Goal: Information Seeking & Learning: Learn about a topic

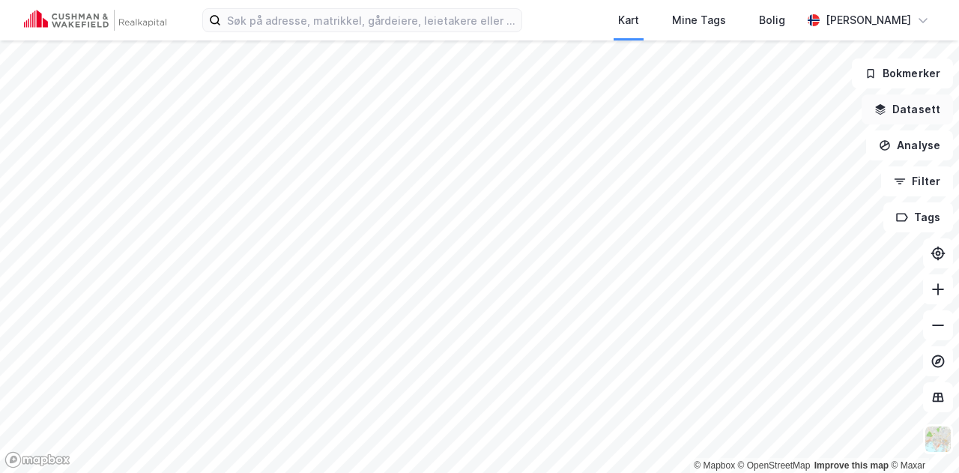
click at [923, 103] on button "Datasett" at bounding box center [906, 109] width 91 height 30
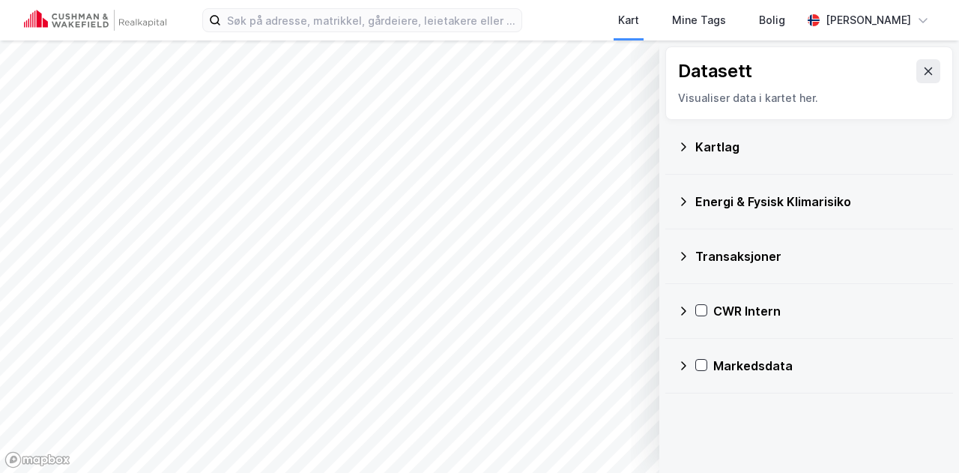
click at [693, 261] on div "Transaksjoner" at bounding box center [809, 256] width 264 height 36
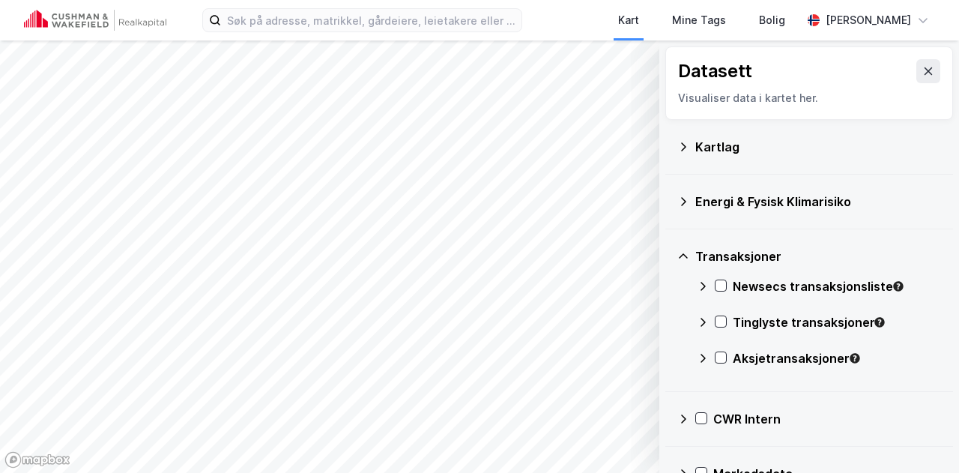
click at [701, 287] on icon at bounding box center [702, 286] width 12 height 12
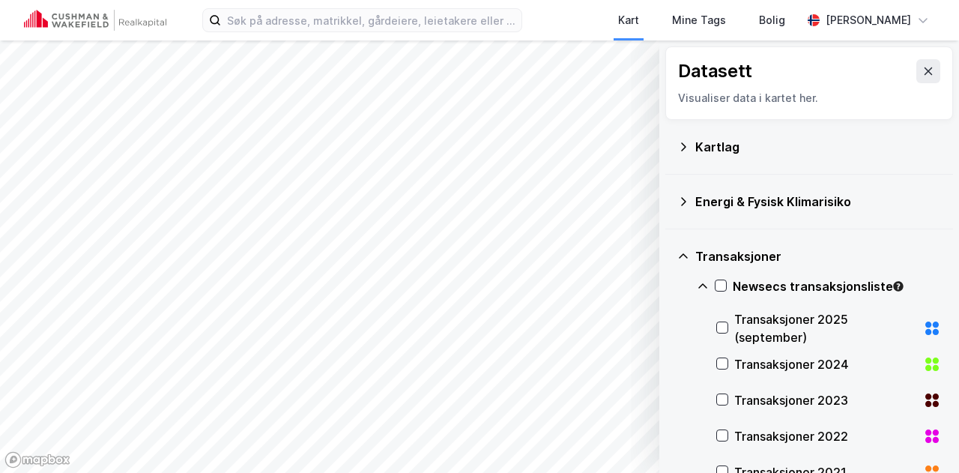
click at [701, 287] on icon at bounding box center [702, 286] width 12 height 12
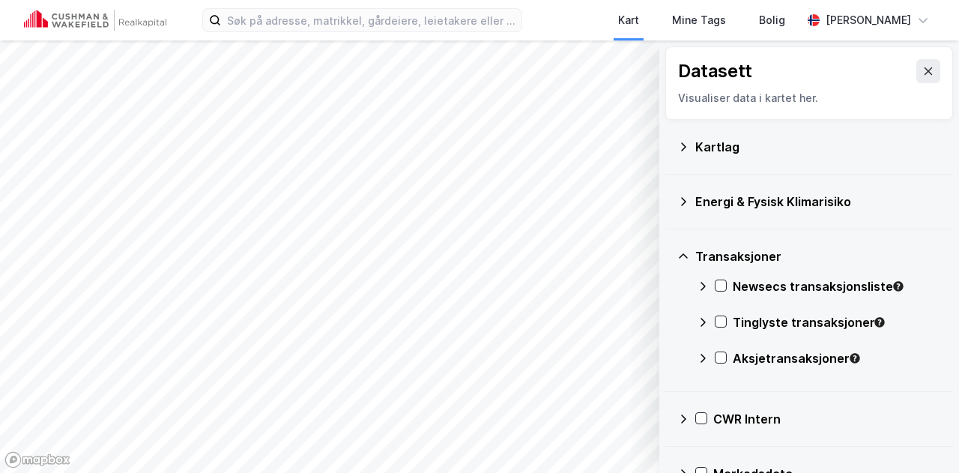
scroll to position [32, 0]
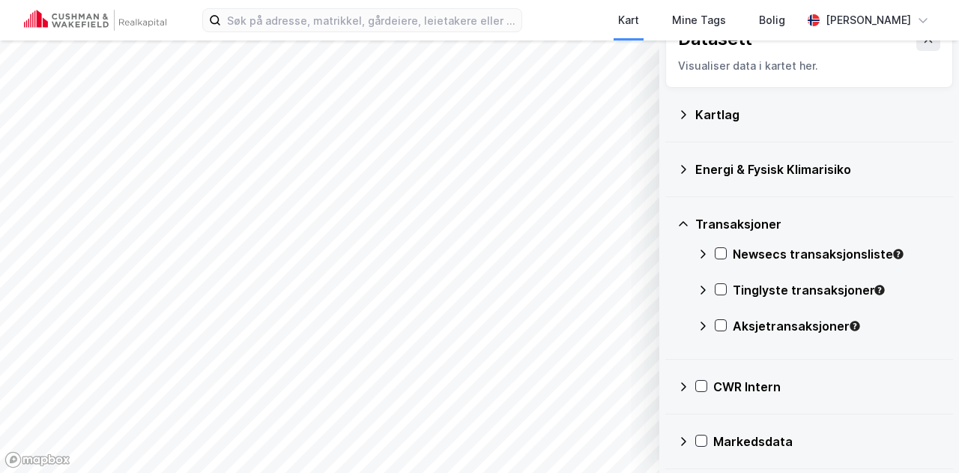
click at [684, 383] on div "CWR Intern" at bounding box center [809, 386] width 264 height 36
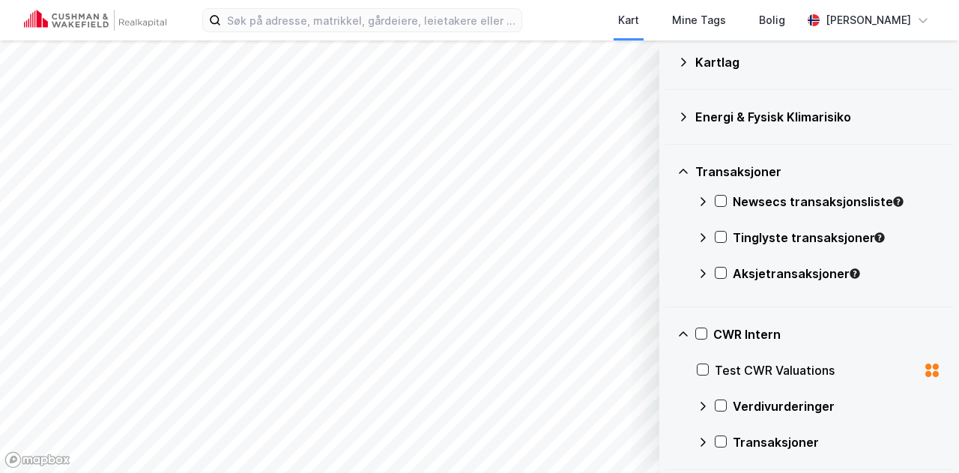
scroll to position [140, 0]
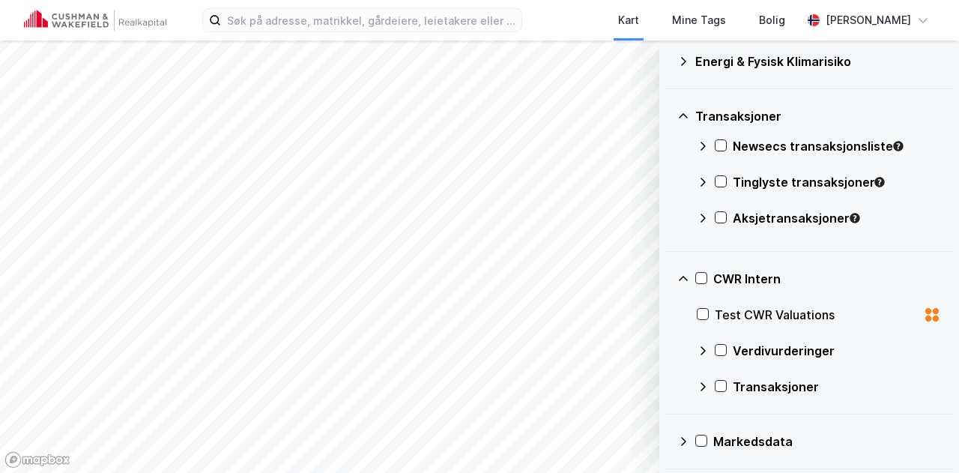
click at [704, 388] on icon at bounding box center [702, 386] width 12 height 12
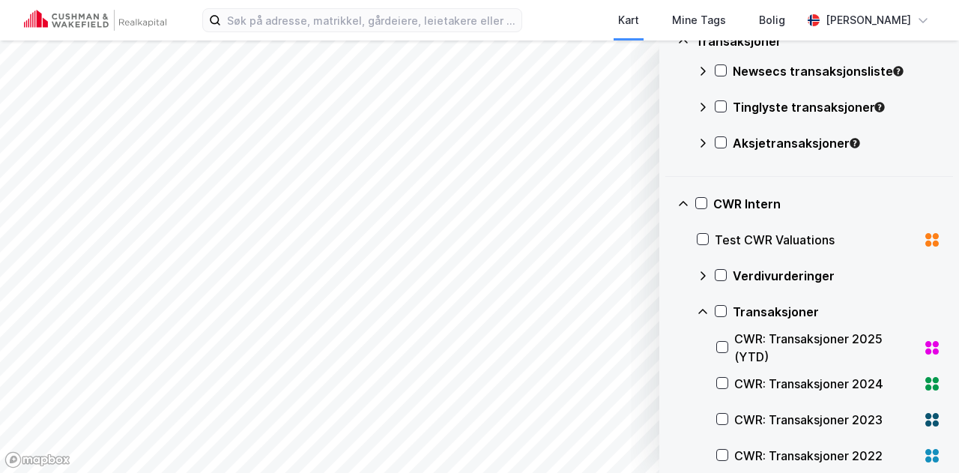
scroll to position [290, 0]
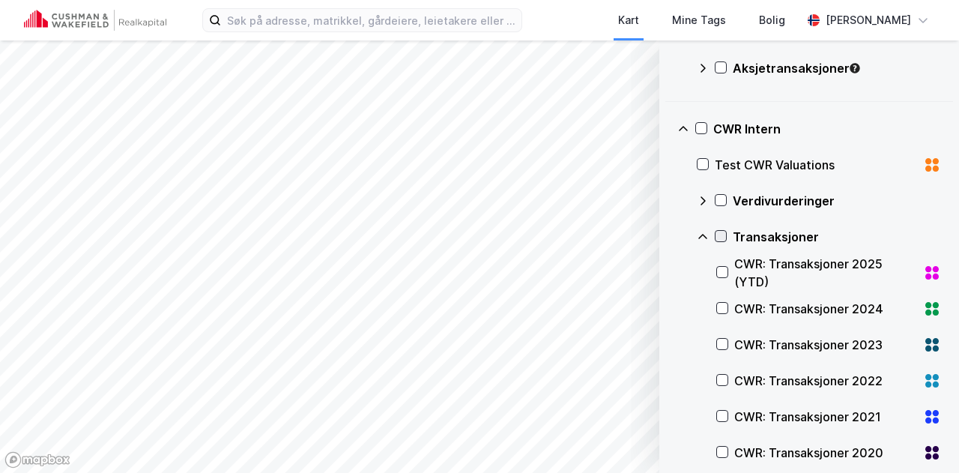
click at [723, 231] on icon at bounding box center [720, 236] width 10 height 10
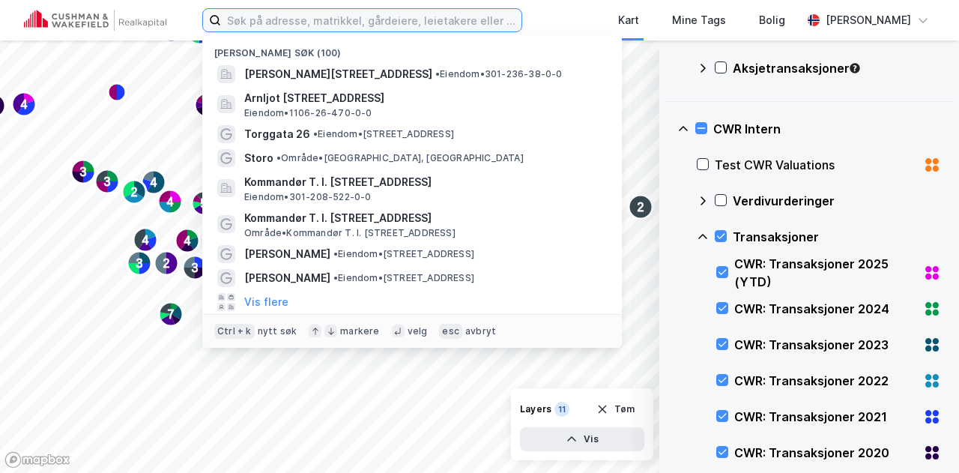
click at [295, 14] on input at bounding box center [371, 20] width 300 height 22
type input "egersund"
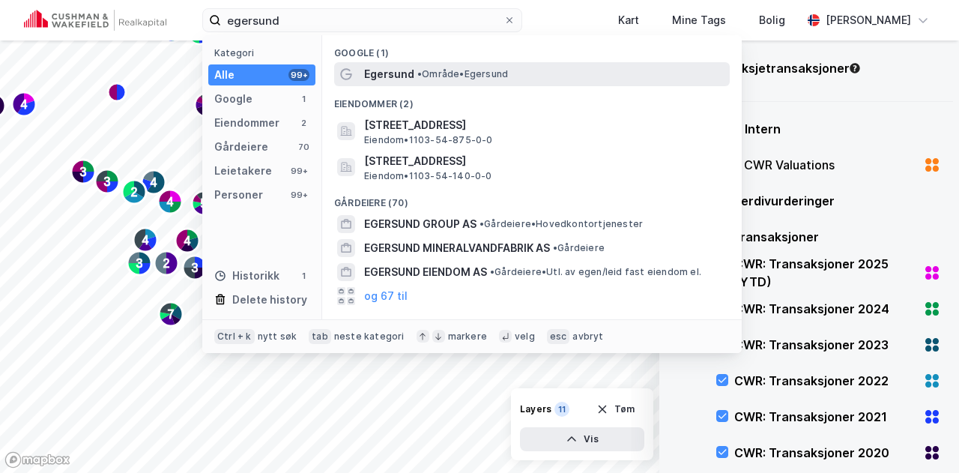
click at [422, 80] on div "Egersund • Område • [GEOGRAPHIC_DATA]" at bounding box center [545, 74] width 362 height 18
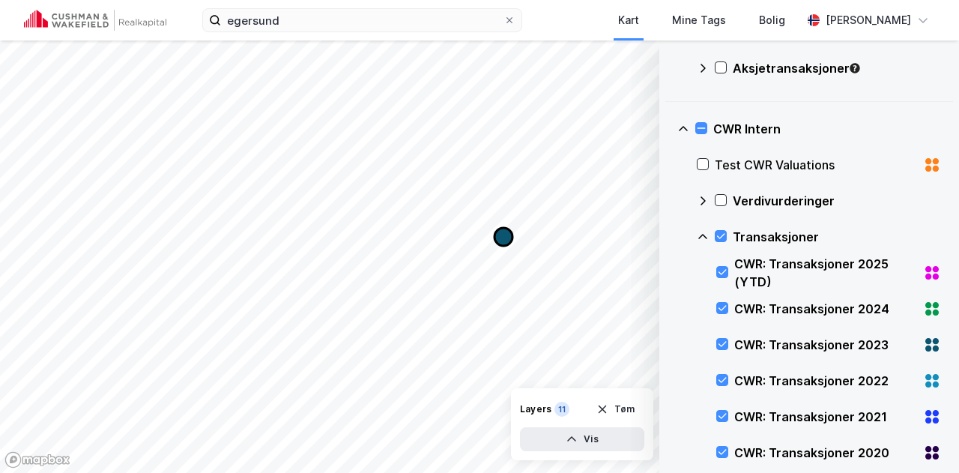
click at [500, 234] on icon "Map marker" at bounding box center [503, 237] width 18 height 18
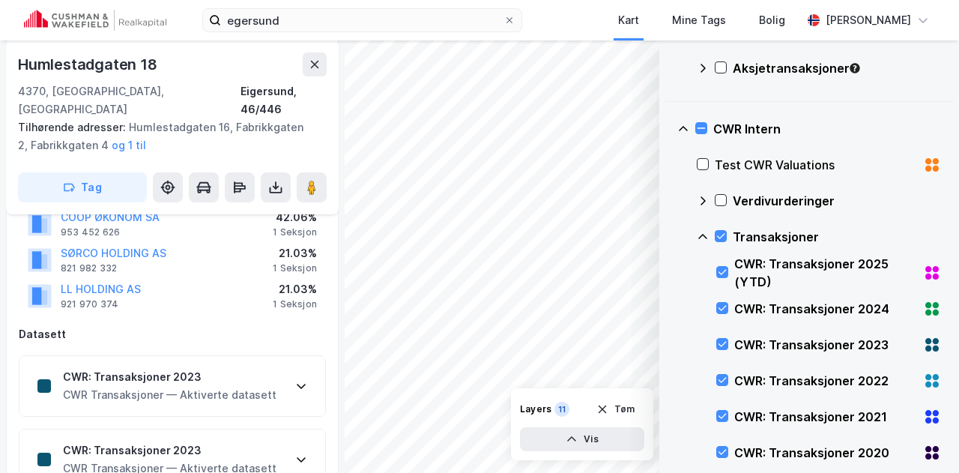
scroll to position [150, 0]
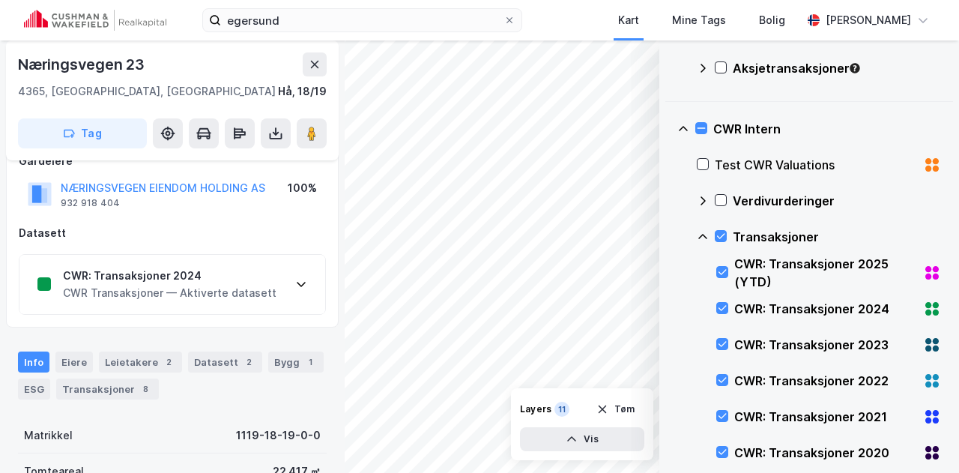
scroll to position [70, 0]
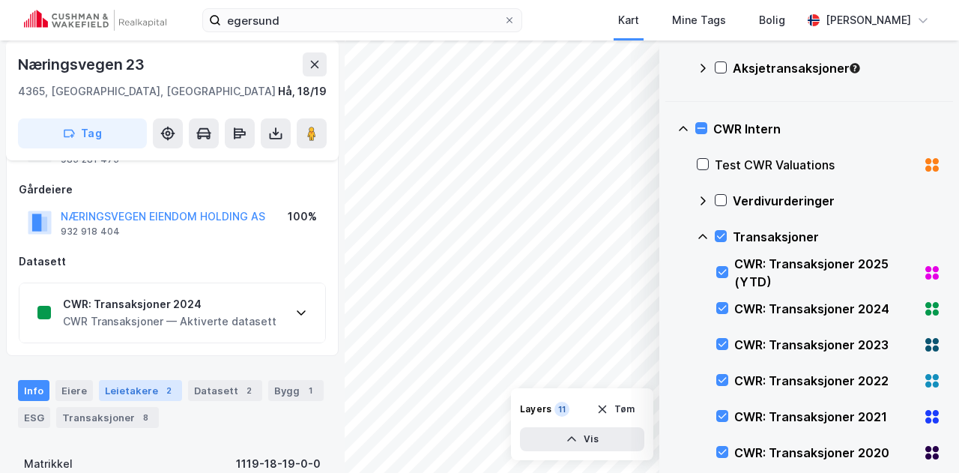
click at [120, 386] on div "Leietakere 2" at bounding box center [140, 390] width 83 height 21
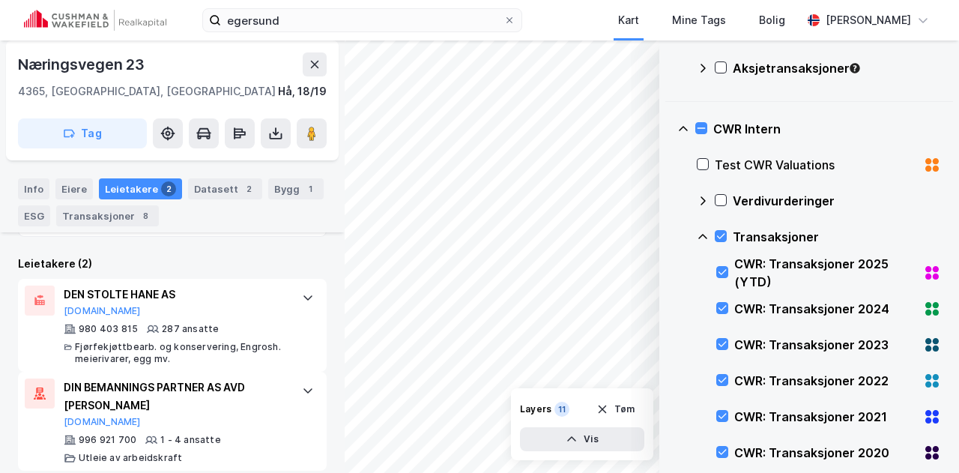
scroll to position [504, 0]
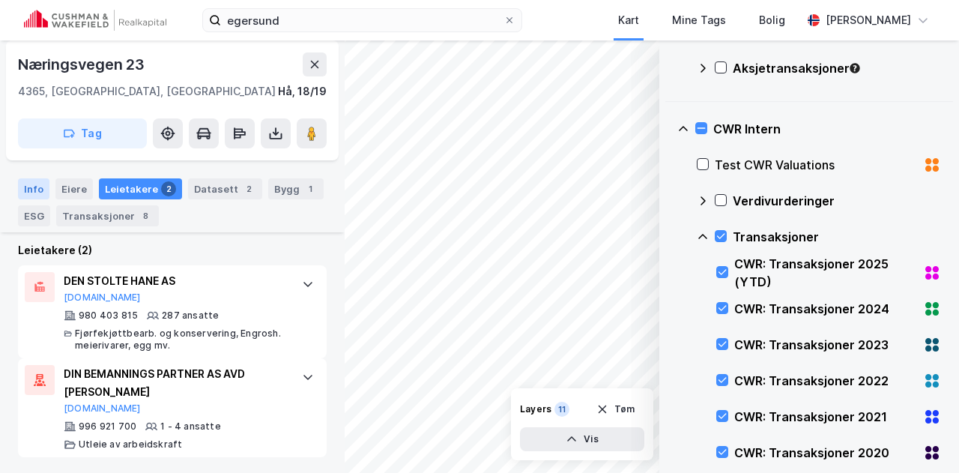
click at [34, 195] on div "Info" at bounding box center [33, 188] width 31 height 21
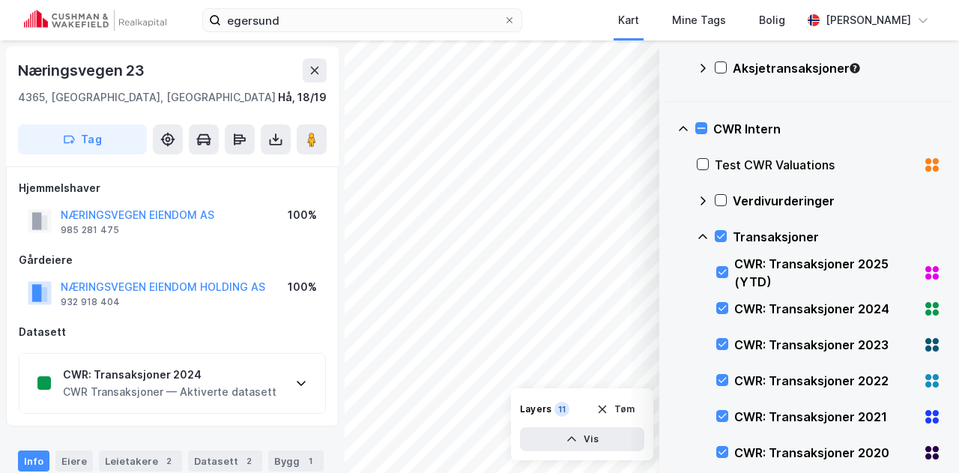
click at [288, 378] on div "CWR: Transaksjoner 2024 CWR Transaksjoner — Aktiverte datasett" at bounding box center [172, 383] width 306 height 60
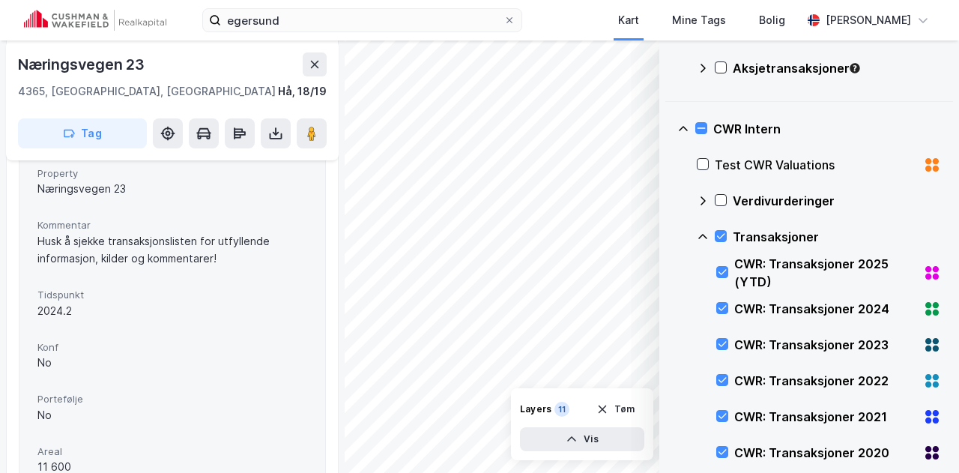
scroll to position [300, 0]
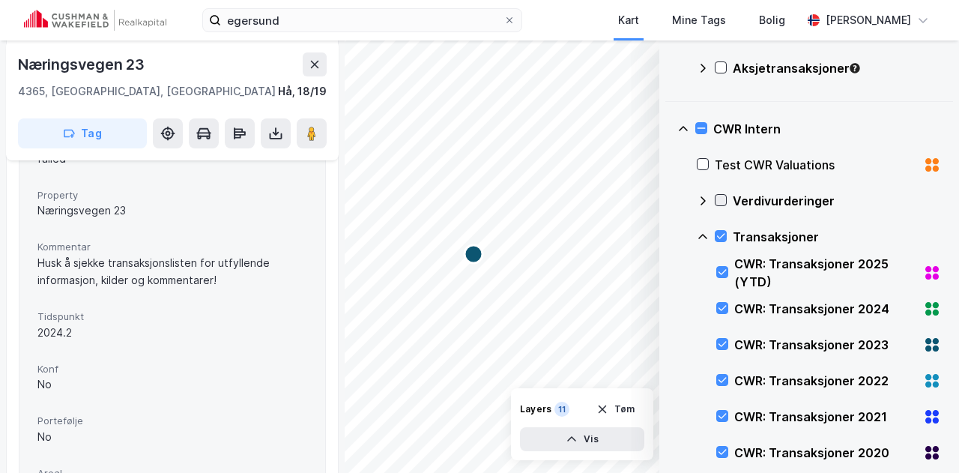
click at [723, 201] on icon at bounding box center [720, 200] width 10 height 10
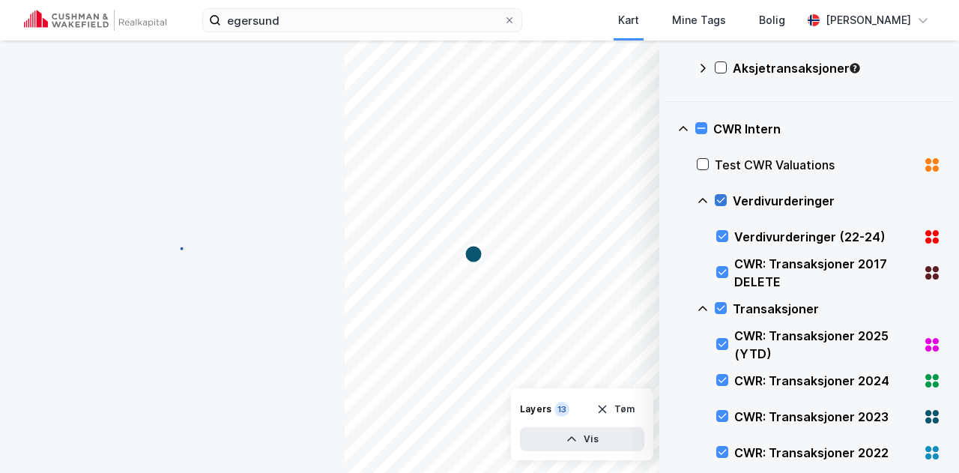
scroll to position [0, 0]
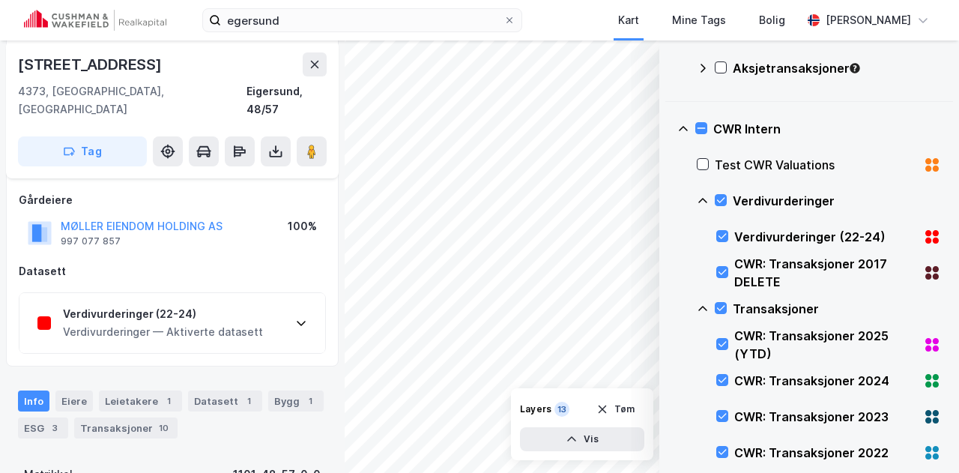
click at [269, 297] on div "Verdivurderinger (22-24) Verdivurderinger — Aktiverte datasett" at bounding box center [172, 323] width 306 height 60
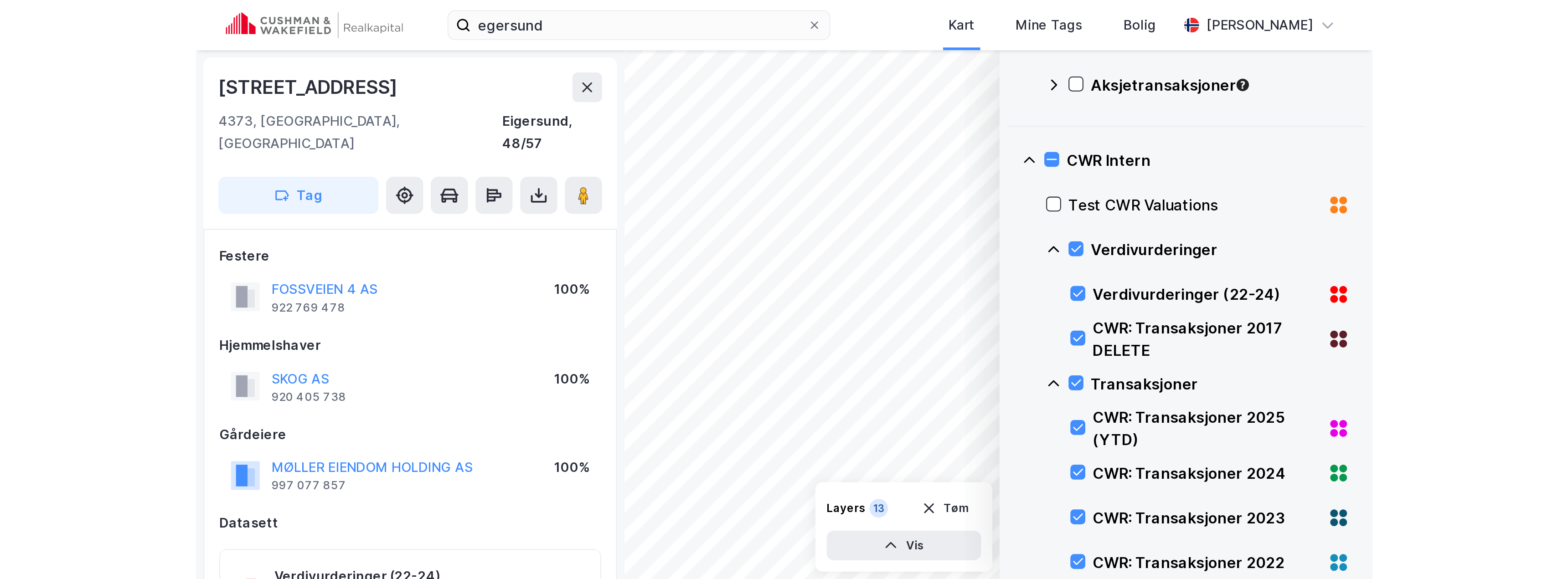
scroll to position [79, 0]
